Goal: Check status

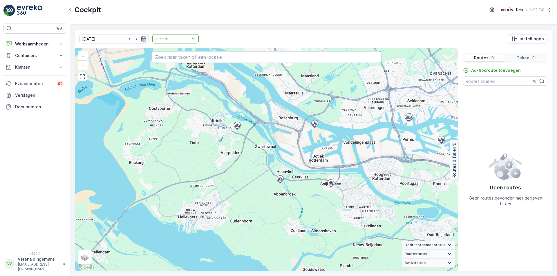
click at [141, 38] on icon "button" at bounding box center [144, 39] width 6 height 6
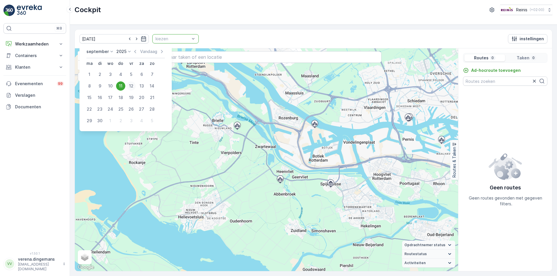
click at [132, 85] on div "12" at bounding box center [130, 85] width 9 height 9
type input "[DATE]"
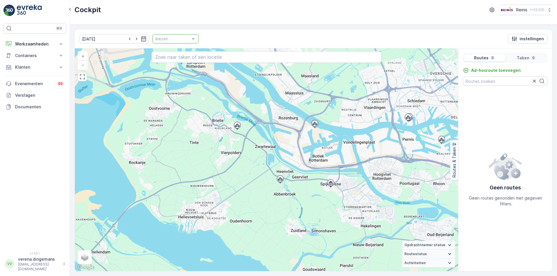
click at [167, 39] on div at bounding box center [172, 39] width 35 height 5
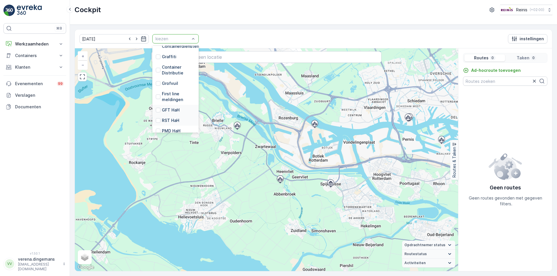
scroll to position [147, 0]
click at [156, 93] on div at bounding box center [158, 95] width 5 height 5
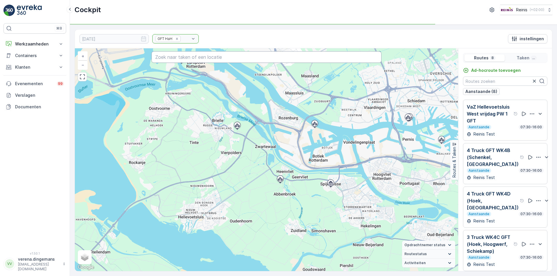
click at [177, 57] on input "text" at bounding box center [266, 57] width 230 height 12
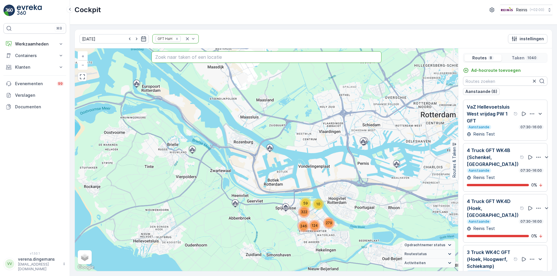
paste input "[STREET_ADDRESS]"
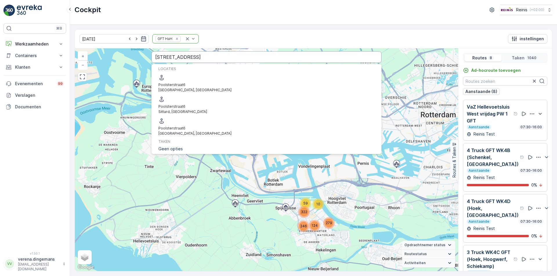
click at [221, 59] on input "[STREET_ADDRESS]" at bounding box center [266, 57] width 230 height 12
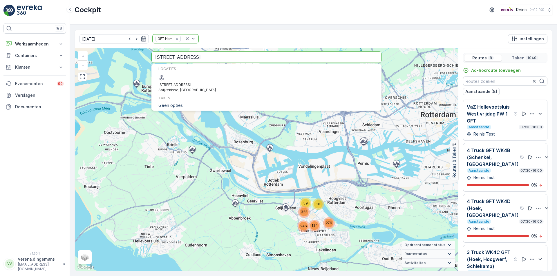
type input "[STREET_ADDRESS]"
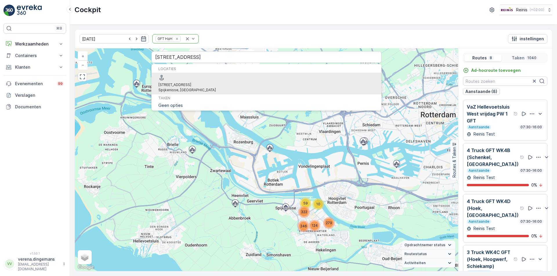
click at [191, 83] on span "[STREET_ADDRESS]" at bounding box center [174, 85] width 33 height 4
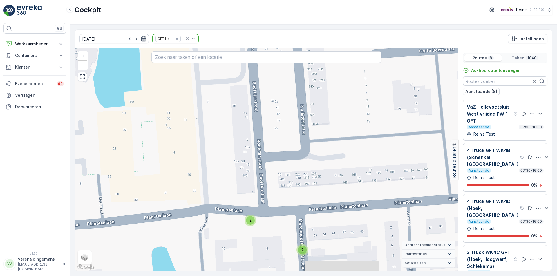
drag, startPoint x: 284, startPoint y: 259, endPoint x: 283, endPoint y: 210, distance: 48.4
click at [283, 210] on div "2 2 2 2 3 4 2 2 2 2 4 2 2 2 2 2 2 2 2 2 2 2 2 2 2 2 2 2 2 2 2 2 2 2 2 2 6 2 2 2…" at bounding box center [266, 159] width 383 height 223
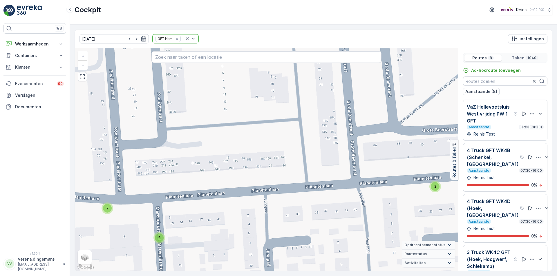
drag, startPoint x: 344, startPoint y: 160, endPoint x: 192, endPoint y: 168, distance: 152.1
click at [192, 168] on div "2 2 2 2 3 4 2 2 2 2 4 2 2 2 2 2 2 2 2 2 2 2 2 2 2 2 2 2 2 2 2 2 2 2 2 2 6 2 2 2…" at bounding box center [266, 159] width 383 height 223
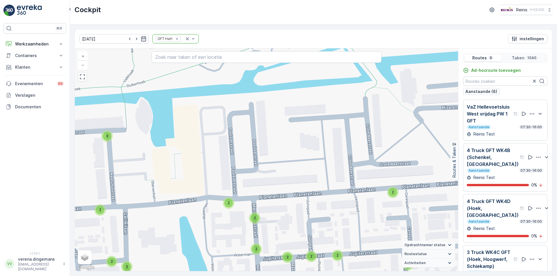
drag, startPoint x: 163, startPoint y: 158, endPoint x: 258, endPoint y: 171, distance: 95.7
click at [258, 171] on div "2 4 2 3 4 2 2 4 4 4 2 2 2 2 2 2 2 2 2 4 2 2 2 2 2 2 2 2 2 2 2 8 2 4 2 4 2 2 2 4…" at bounding box center [266, 159] width 383 height 223
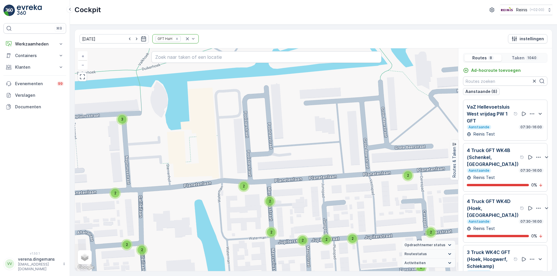
drag, startPoint x: 169, startPoint y: 134, endPoint x: 151, endPoint y: 96, distance: 41.9
click at [151, 96] on div "2 4 2 3 4 2 2 4 4 4 2 2 2 2 2 2 2 2 2 4 2 2 2 2 2 2 2 2 2 2 2 8 2 4 2 4 2 2 2 4…" at bounding box center [266, 159] width 383 height 223
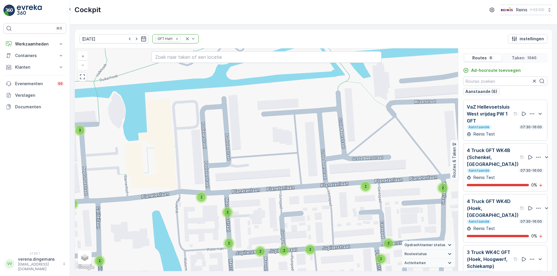
drag, startPoint x: 273, startPoint y: 111, endPoint x: 231, endPoint y: 122, distance: 43.7
click at [231, 122] on div "2 4 2 3 4 2 2 4 4 4 2 2 2 2 2 2 2 2 2 4 2 2 2 2 2 2 2 2 2 2 2 8 2 4 2 4 2 2 2 4…" at bounding box center [266, 159] width 383 height 223
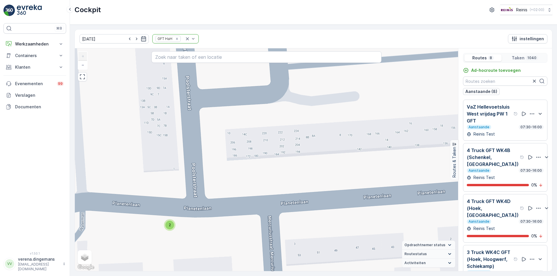
drag, startPoint x: 156, startPoint y: 134, endPoint x: 164, endPoint y: 143, distance: 11.5
click at [164, 143] on div "2 2 2 2 2 4 2 2 2 2 4 2 2 2 2 2 2 2 2 2 2 2 2 2 2 2 2 2 2 2 2 2 2 2 2 2 2 2 2 2…" at bounding box center [266, 159] width 383 height 223
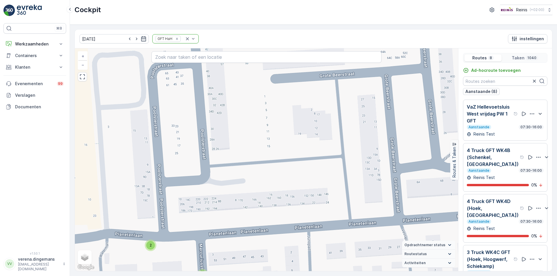
drag, startPoint x: 380, startPoint y: 146, endPoint x: 274, endPoint y: 210, distance: 124.1
click at [275, 210] on div "2 2 2 2 3 4 2 2 2 2 4 2 2 2 2 2 2 2 2 2 2 2 2 2 2 2 2 2 2 2 2 2 2 2 2 2 6 2 2 2…" at bounding box center [266, 159] width 383 height 223
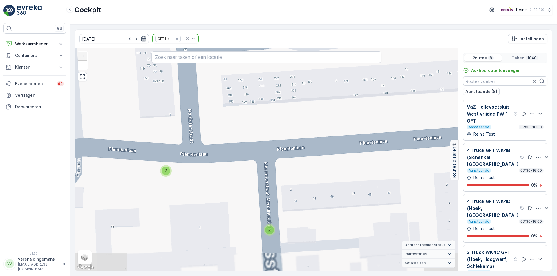
drag, startPoint x: 232, startPoint y: 176, endPoint x: 212, endPoint y: 108, distance: 71.5
click at [212, 108] on div "2 2 2 2 2 4 2 2 2 2 4 2 2 2 2 2 2 2 2 2 2 2 2 2 2 2 2 2 2 2 2 2 2 2 2 2 2 2 2 2…" at bounding box center [266, 159] width 383 height 223
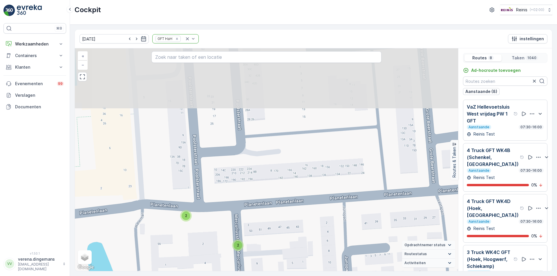
drag, startPoint x: 196, startPoint y: 119, endPoint x: 196, endPoint y: 182, distance: 62.9
click at [196, 182] on div "2 2 2 2 3 4 2 2 2 2 4 2 2 2 2 2 2 2 2 2 2 2 2 2 2 2 2 2 2 2 2 2 2 2 2 2 6 2 2 2…" at bounding box center [266, 159] width 383 height 223
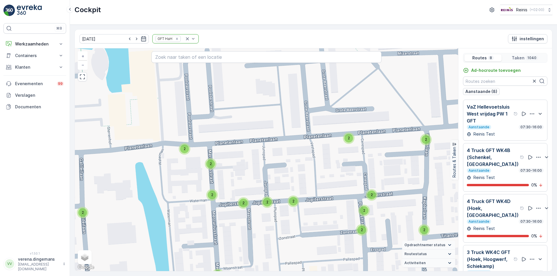
drag, startPoint x: 280, startPoint y: 105, endPoint x: 220, endPoint y: 89, distance: 62.7
click at [236, 69] on div "2 4 2 3 4 2 2 4 4 4 2 2 2 2 2 2 2 2 2 4 2 2 2 2 2 2 2 2 2 2 2 8 2 4 2 4 2 2 2 4…" at bounding box center [266, 159] width 383 height 223
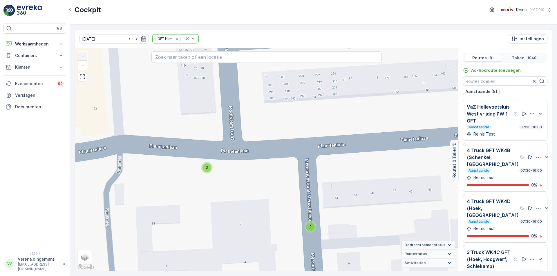
click at [207, 169] on span "2" at bounding box center [207, 168] width 2 height 4
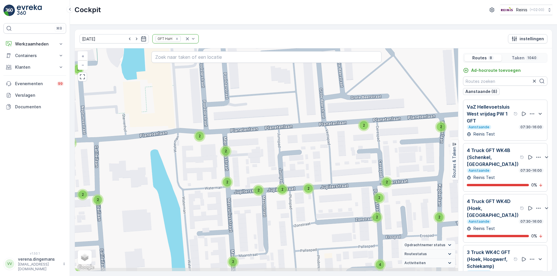
drag, startPoint x: 228, startPoint y: 204, endPoint x: 215, endPoint y: 177, distance: 29.2
click at [215, 177] on div "2 4 2 3 4 2 2 4 4 4 2 2 2 2 2 2 2 2 2 4 2 2 2 2 2 2 2 2 2 2 2 8 2 4 2 4 2 2 2 4…" at bounding box center [266, 159] width 383 height 223
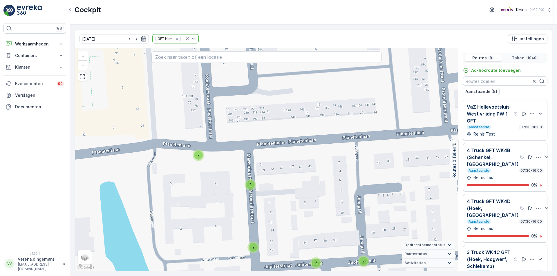
drag, startPoint x: 218, startPoint y: 139, endPoint x: 233, endPoint y: 199, distance: 61.7
click at [233, 199] on div "2 2 2 2 3 4 2 2 2 2 4 2 2 2 2 2 2 2 2 2 2 2 2 2 2 2 2 2 2 2 2 2 2 2 2 2 6 2 2 2…" at bounding box center [266, 159] width 383 height 223
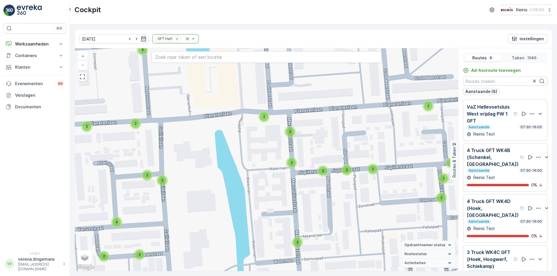
drag, startPoint x: 333, startPoint y: 192, endPoint x: 323, endPoint y: 161, distance: 32.4
click at [323, 161] on div "2 4 2 3 4 2 2 4 4 4 2 2 2 2 2 2 2 2 2 4 2 2 2 2 2 2 2 2 2 2 2 8 2 4 2 4 2 2 2 4…" at bounding box center [266, 159] width 383 height 223
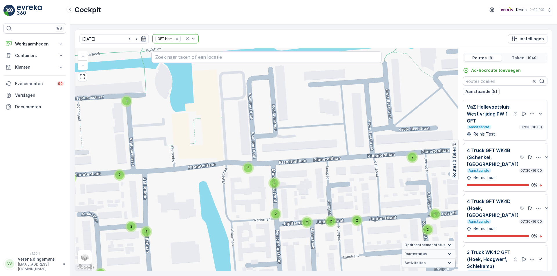
drag, startPoint x: 271, startPoint y: 136, endPoint x: 255, endPoint y: 187, distance: 53.7
click at [255, 187] on div "2 4 2 3 4 2 2 4 4 4 2 2 2 2 2 2 2 2 2 4 2 2 2 2 2 2 2 2 2 2 2 8 2 4 2 4 2 2 2 4…" at bounding box center [266, 159] width 383 height 223
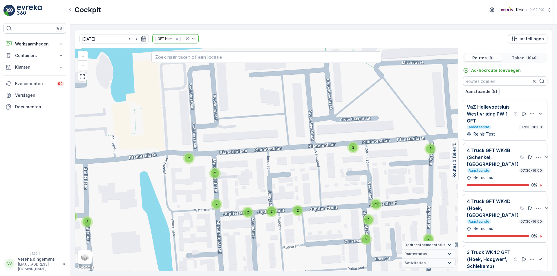
drag, startPoint x: 355, startPoint y: 182, endPoint x: 264, endPoint y: 140, distance: 100.6
click at [264, 140] on div "2 4 2 3 4 2 2 4 4 4 2 2 2 2 2 2 2 2 2 4 2 2 2 2 2 2 2 2 2 2 2 8 2 4 2 4 2 2 2 4…" at bounding box center [266, 159] width 383 height 223
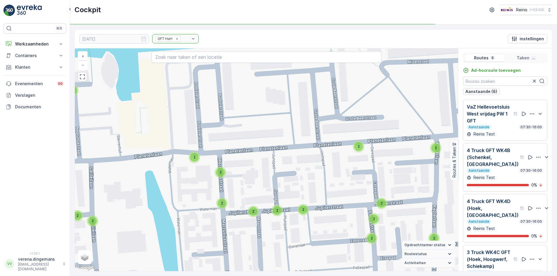
drag, startPoint x: 97, startPoint y: 187, endPoint x: 193, endPoint y: 173, distance: 97.3
click at [121, 188] on div "2 4 2 3 4 2 2 4 4 4 2 2 2 2 2 2 2 2 2 4 2 2 2 2 2 2 2 2 2 2 2 8 2 4 2 4 2 2 2 4…" at bounding box center [266, 159] width 383 height 223
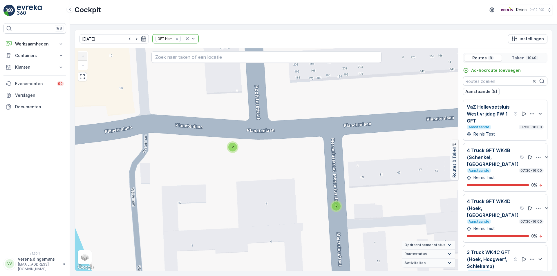
drag, startPoint x: 235, startPoint y: 150, endPoint x: 246, endPoint y: 152, distance: 12.1
click at [234, 150] on div "2" at bounding box center [232, 147] width 9 height 9
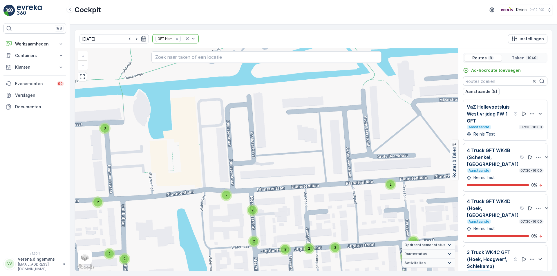
drag, startPoint x: 280, startPoint y: 128, endPoint x: 253, endPoint y: 159, distance: 42.3
click at [253, 159] on div "2 2 4 2 2 2 2 2 2 2 2 2 2 2 2 2 2 2 2 2 2 2 2 2 2 2 2 2 2 2 2 2 2 2 2 2 2 2 2 2…" at bounding box center [266, 159] width 383 height 223
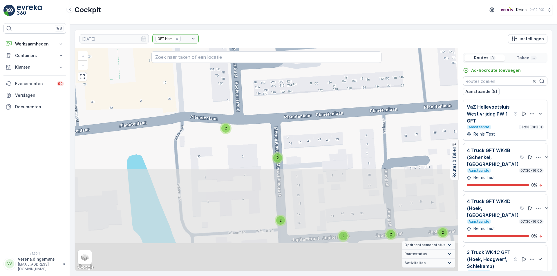
drag, startPoint x: 274, startPoint y: 232, endPoint x: 312, endPoint y: 117, distance: 120.9
click at [312, 117] on div "2 2 2 2 2 2 2 2 2 2 2 2 2 2 2 2 2 2 2 2 2 2 2 2 2 2 2 2 2 2 2 2 2 2 2 2 2 2 2 2…" at bounding box center [266, 159] width 383 height 223
